Goal: Answer question/provide support: Share knowledge or assist other users

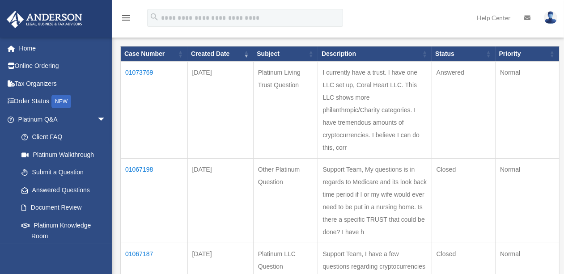
scroll to position [121, 0]
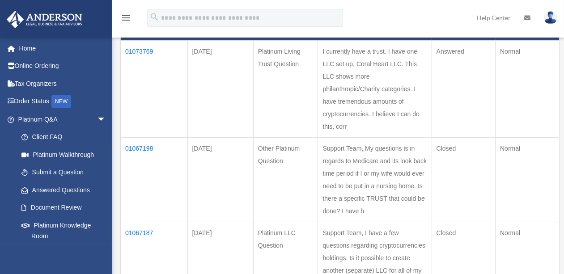
click at [135, 47] on td "01073769" at bounding box center [154, 89] width 67 height 97
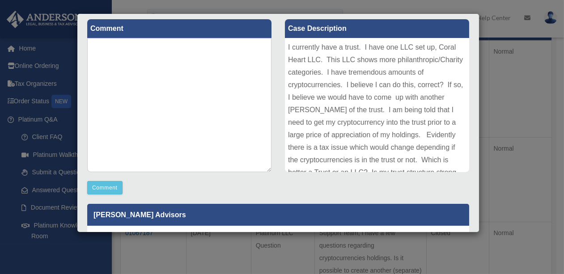
scroll to position [106, 0]
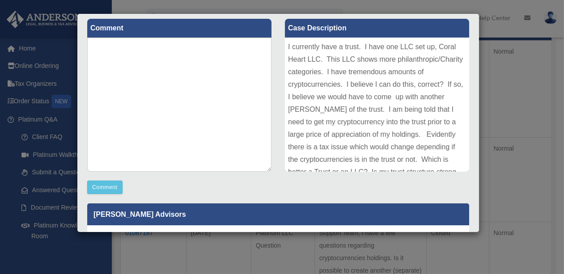
click at [479, 160] on div "Case Detail × Platinum Living Trust Question Case Number 01073769 Created Date …" at bounding box center [282, 137] width 564 height 274
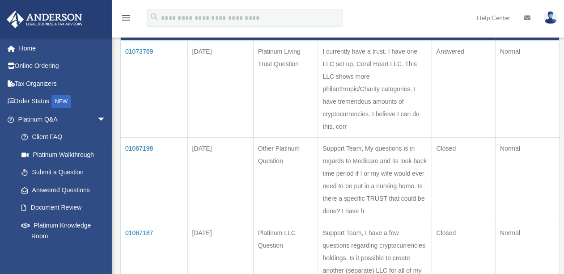
click at [138, 50] on td "01073769" at bounding box center [154, 89] width 67 height 97
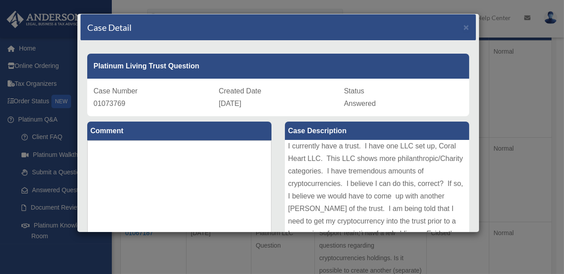
scroll to position [0, 0]
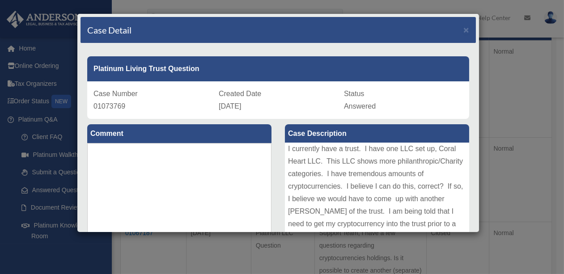
click at [460, 35] on div "Case Detail ×" at bounding box center [277, 30] width 395 height 26
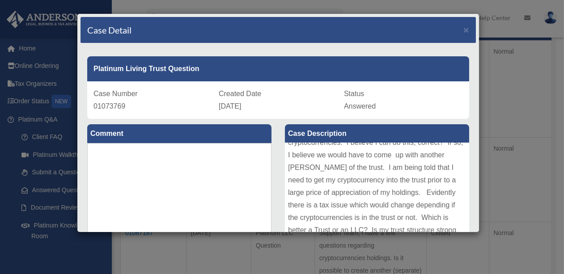
scroll to position [59, 0]
click at [462, 32] on div "Case Detail ×" at bounding box center [277, 30] width 395 height 26
click at [463, 30] on span "×" at bounding box center [466, 30] width 6 height 10
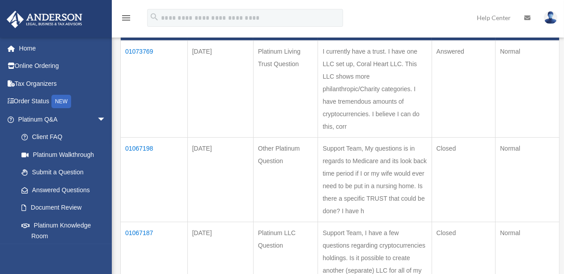
click at [142, 146] on td "01067198" at bounding box center [154, 180] width 67 height 85
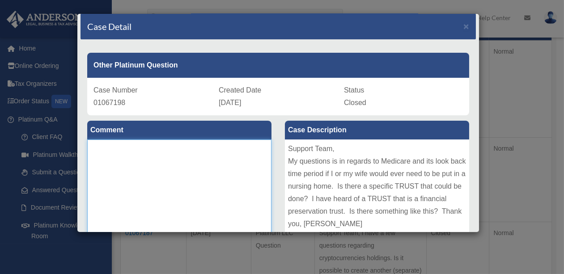
scroll to position [0, 0]
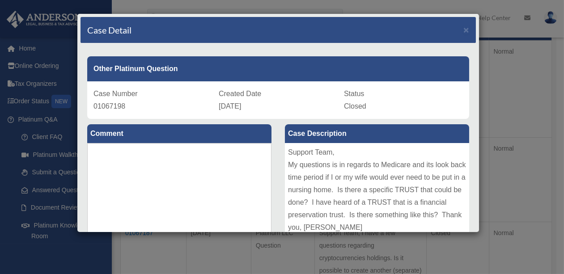
click at [462, 30] on div "Case Detail ×" at bounding box center [277, 30] width 395 height 26
click at [463, 25] on span "×" at bounding box center [466, 30] width 6 height 10
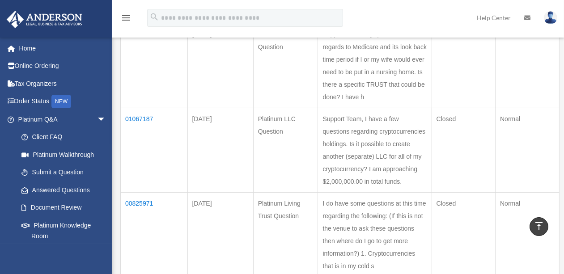
scroll to position [240, 0]
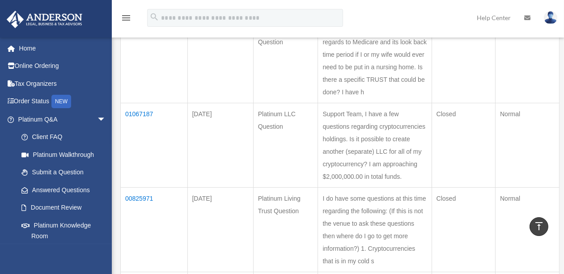
click at [147, 111] on td "01067187" at bounding box center [154, 145] width 67 height 85
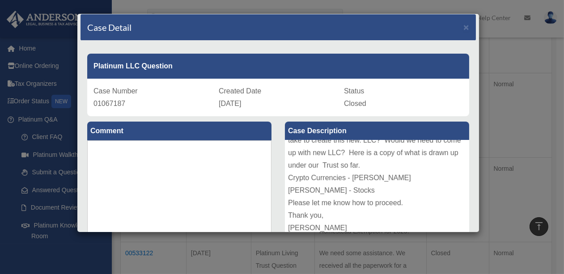
scroll to position [0, 0]
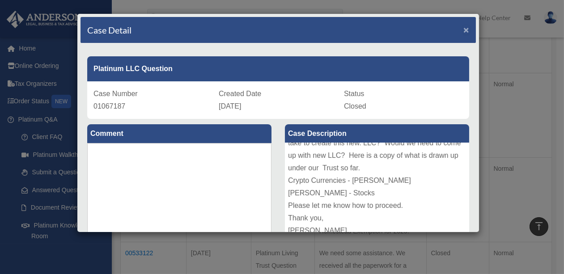
click at [463, 30] on span "×" at bounding box center [466, 30] width 6 height 10
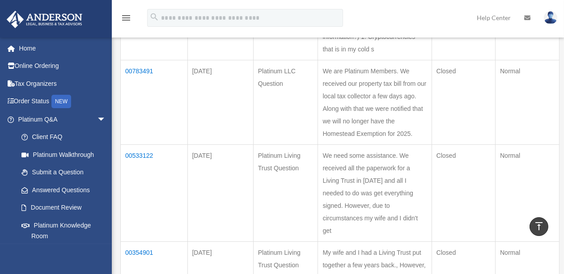
scroll to position [460, 0]
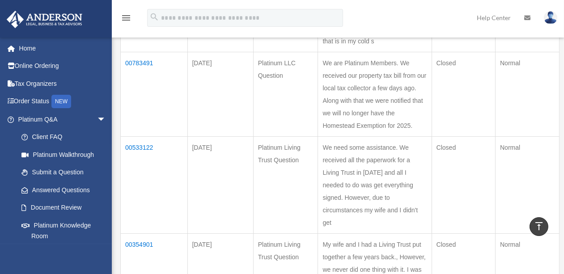
click at [139, 143] on td "00533122" at bounding box center [154, 185] width 67 height 97
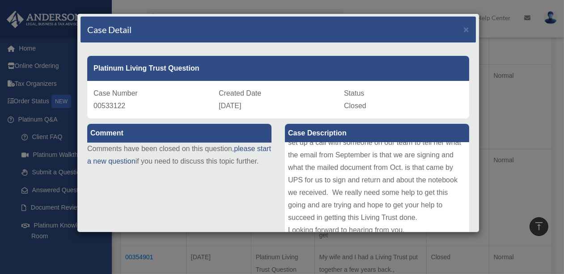
scroll to position [0, 0]
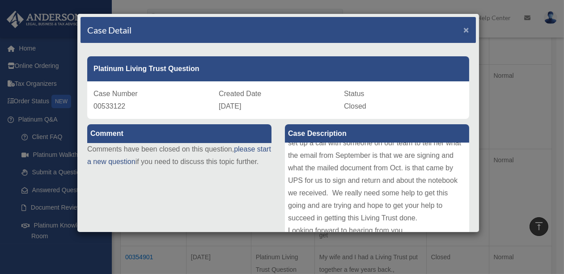
click at [463, 29] on span "×" at bounding box center [466, 30] width 6 height 10
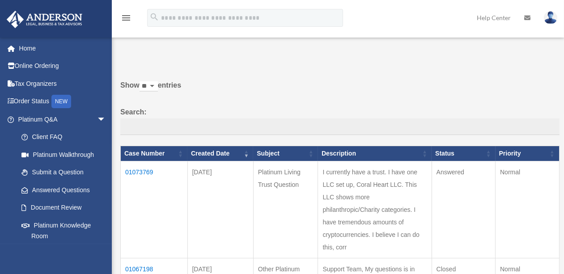
click at [135, 169] on td "01073769" at bounding box center [154, 209] width 67 height 97
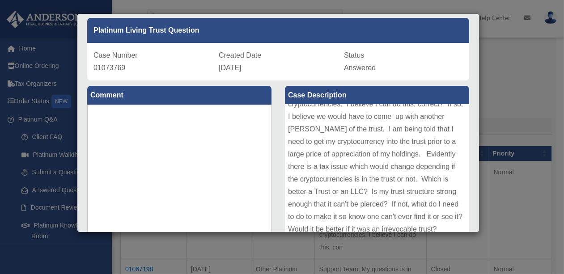
scroll to position [41, 0]
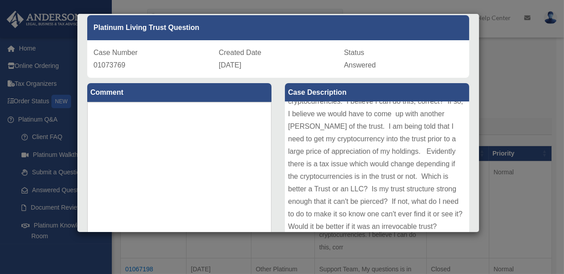
click at [455, 22] on div "Platinum Living Trust Question" at bounding box center [278, 27] width 382 height 25
click at [533, 82] on div "Case Detail × Platinum Living Trust Question Case Number 01073769 Created Date …" at bounding box center [282, 137] width 564 height 274
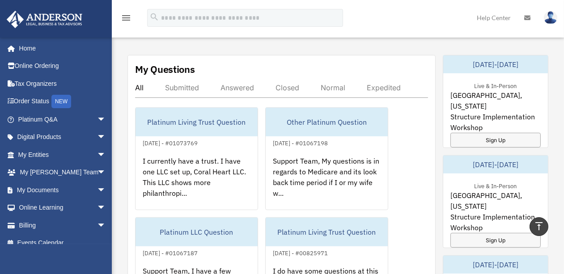
scroll to position [491, 0]
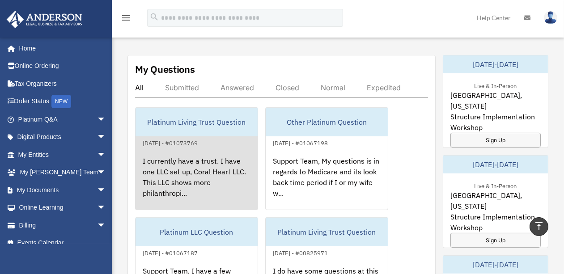
click at [223, 148] on div "I currently have a trust. I have one LLC set up, Coral Heart LLC. This LLC show…" at bounding box center [196, 183] width 122 height 70
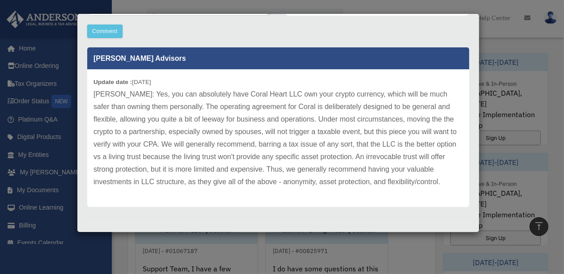
scroll to position [495, 0]
click at [405, 182] on p "[PERSON_NAME]: Yes, you can absolutely have Coral Heart LLC own your crypto cur…" at bounding box center [277, 138] width 369 height 100
click at [182, 195] on div "Update date : [DATE] [PERSON_NAME]: Yes, you can absolutely have Coral Heart LL…" at bounding box center [278, 138] width 382 height 138
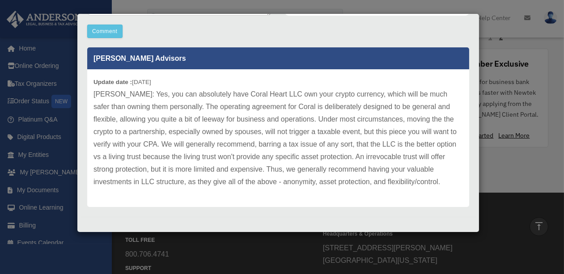
scroll to position [998, 0]
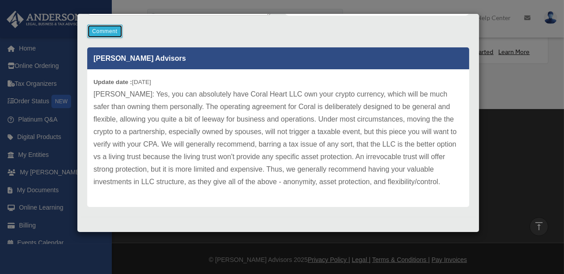
click at [110, 28] on button "Comment" at bounding box center [104, 31] width 35 height 13
click at [103, 30] on button "Comment" at bounding box center [104, 31] width 35 height 13
click at [102, 30] on button "Comment" at bounding box center [104, 31] width 35 height 13
